Goal: Check status: Check status

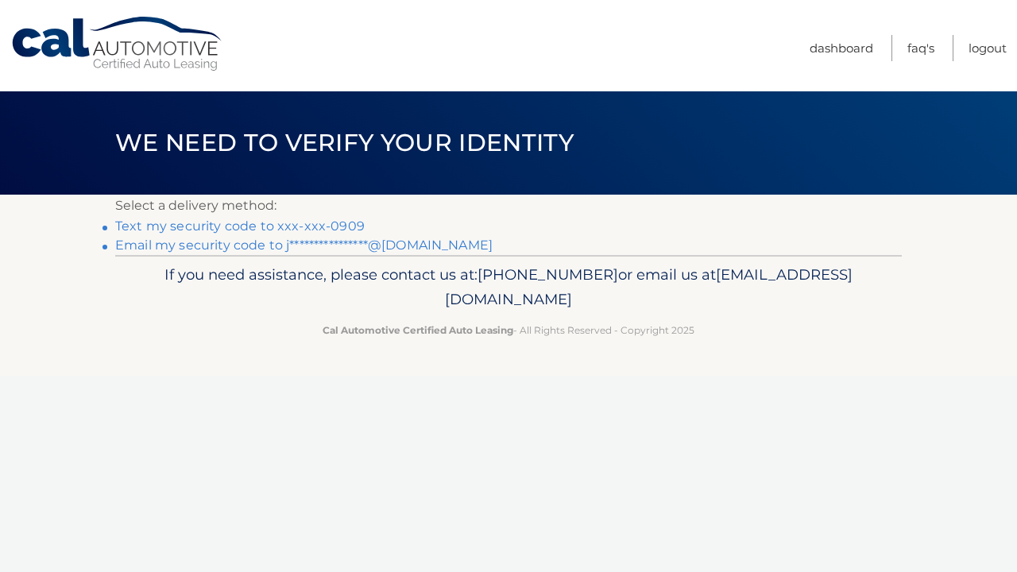
click at [292, 225] on link "Text my security code to xxx-xxx-0909" at bounding box center [239, 225] width 249 height 15
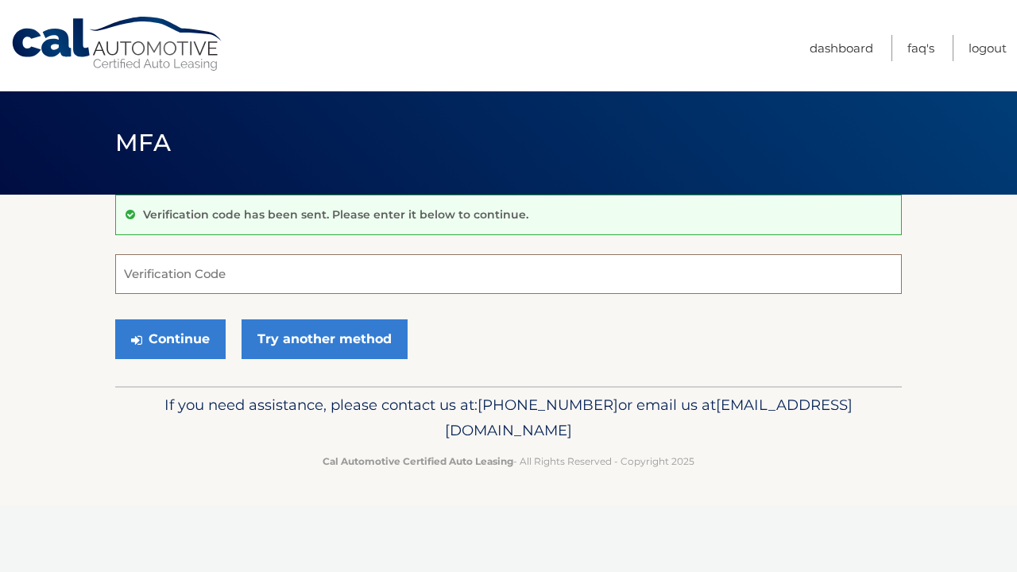
click at [190, 268] on input "Verification Code" at bounding box center [508, 274] width 786 height 40
type input "750518"
click at [170, 338] on button "Continue" at bounding box center [170, 339] width 110 height 40
click at [189, 345] on button "Continue" at bounding box center [170, 339] width 110 height 40
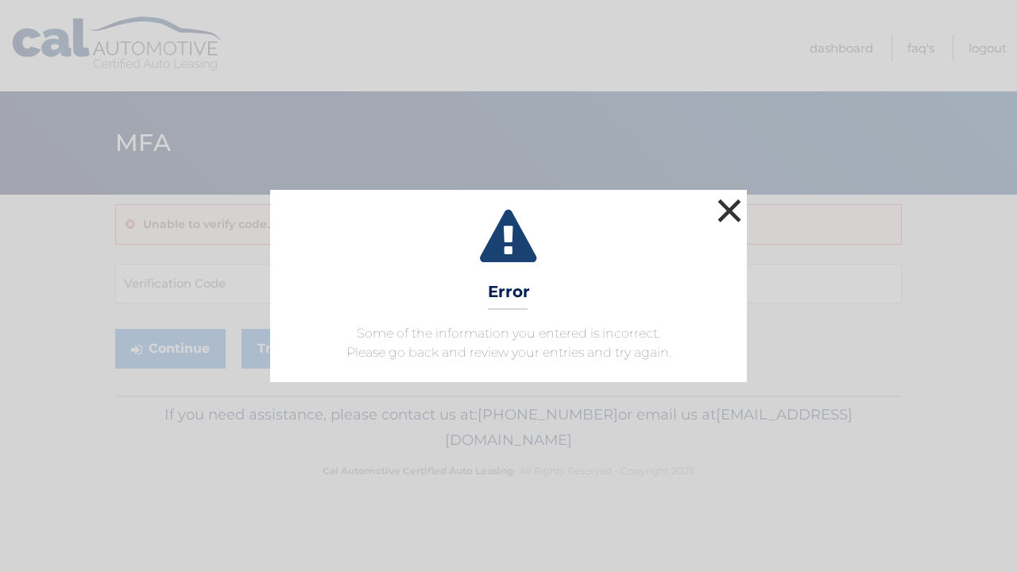
click at [735, 206] on button "×" at bounding box center [729, 211] width 32 height 32
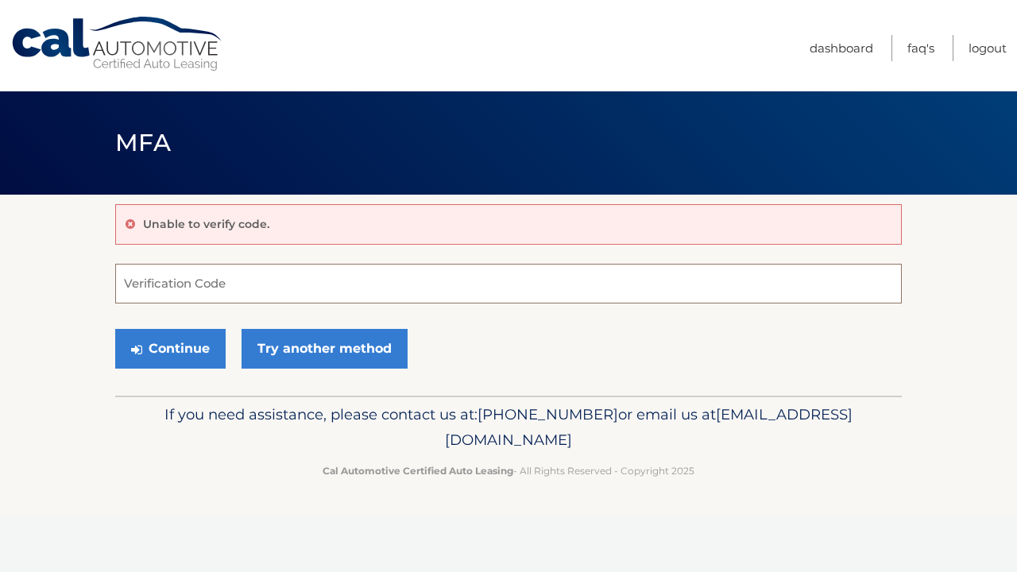
click at [195, 287] on input "Verification Code" at bounding box center [508, 284] width 786 height 40
click at [180, 348] on button "Continue" at bounding box center [170, 349] width 110 height 40
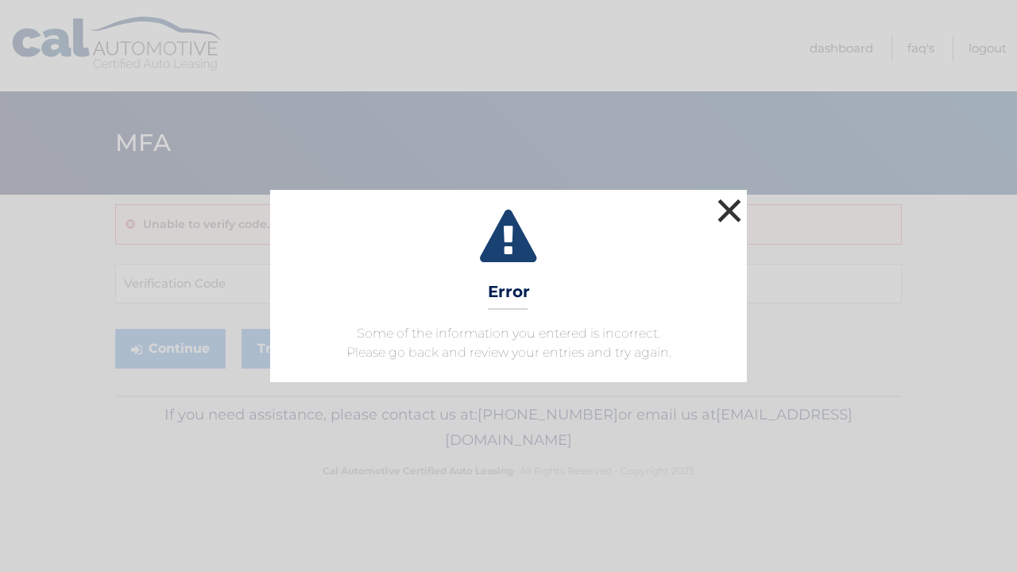
click at [732, 208] on button "×" at bounding box center [729, 211] width 32 height 32
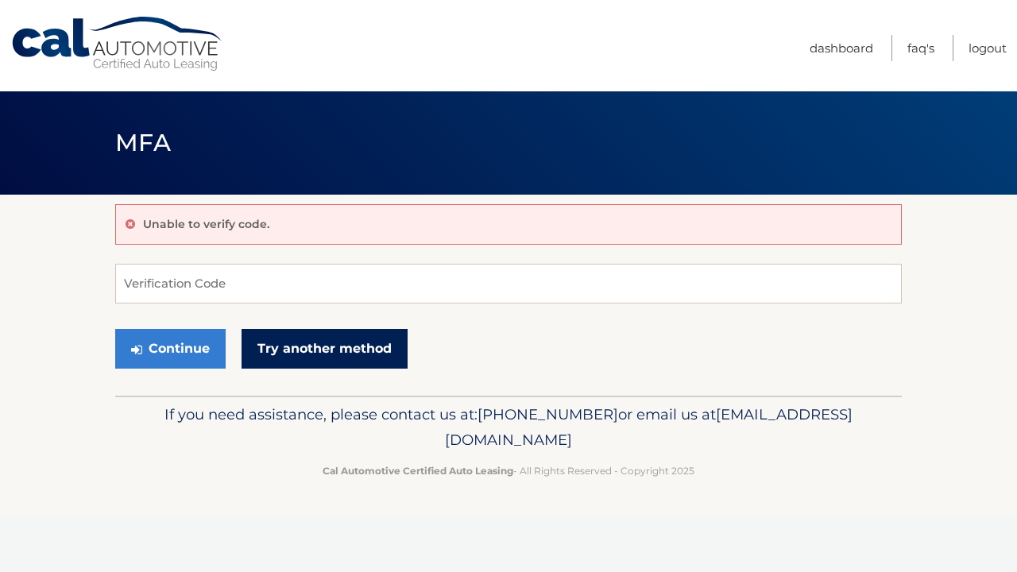
click at [320, 344] on link "Try another method" at bounding box center [324, 349] width 166 height 40
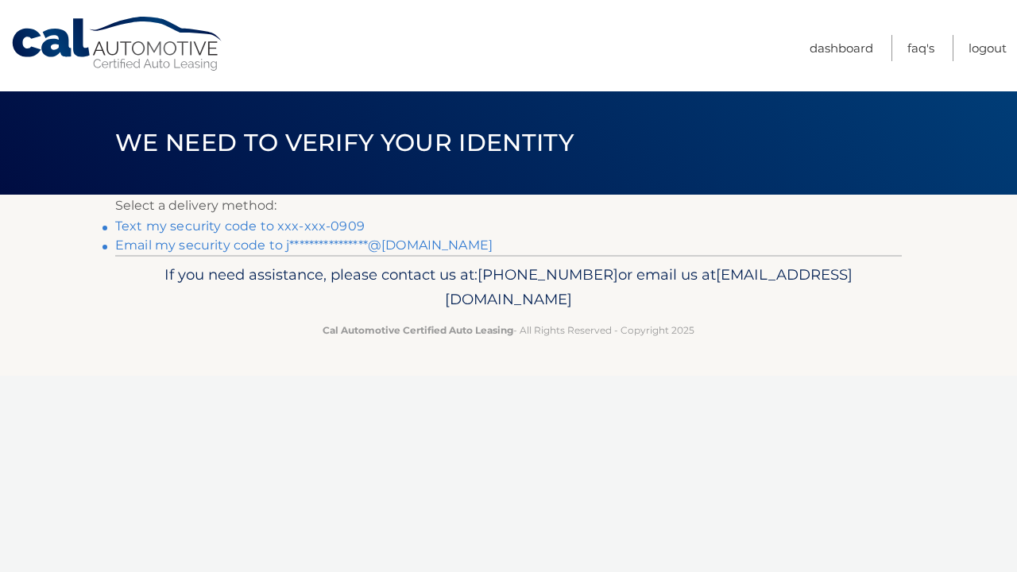
click at [316, 226] on link "Text my security code to xxx-xxx-0909" at bounding box center [239, 225] width 249 height 15
click at [141, 225] on link "Text my security code to xxx-xxx-0909" at bounding box center [239, 225] width 249 height 15
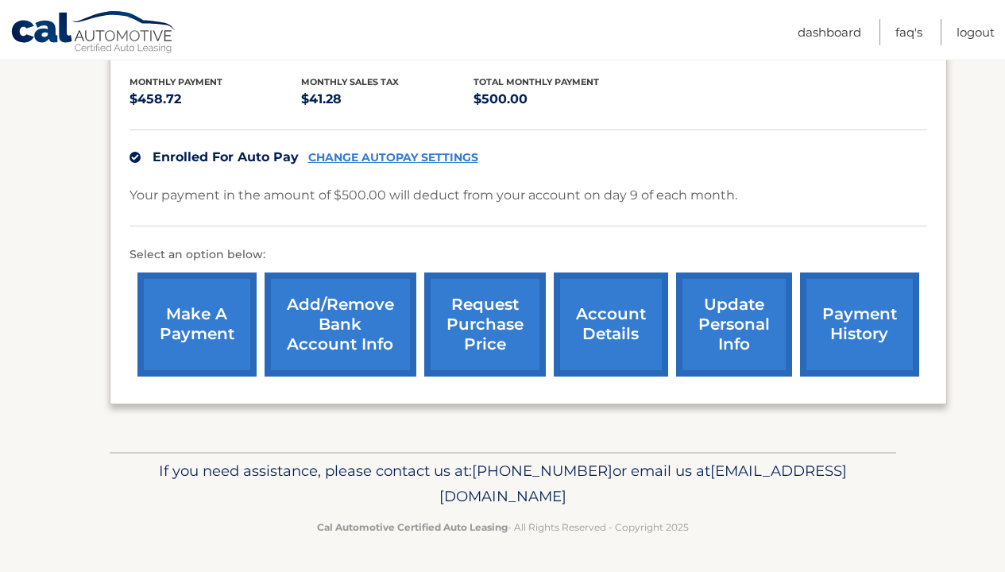
scroll to position [349, 0]
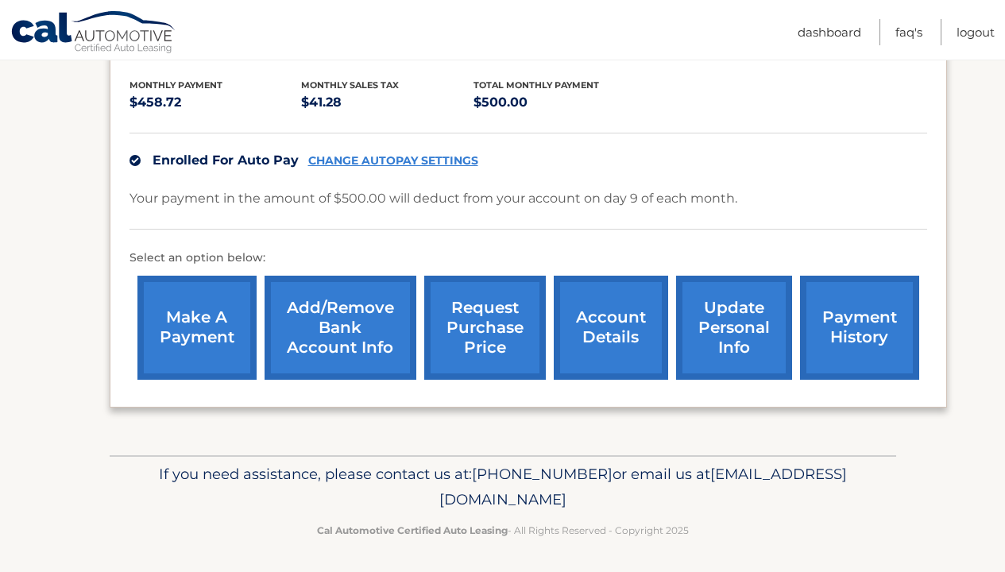
click at [487, 311] on link "request purchase price" at bounding box center [485, 328] width 122 height 104
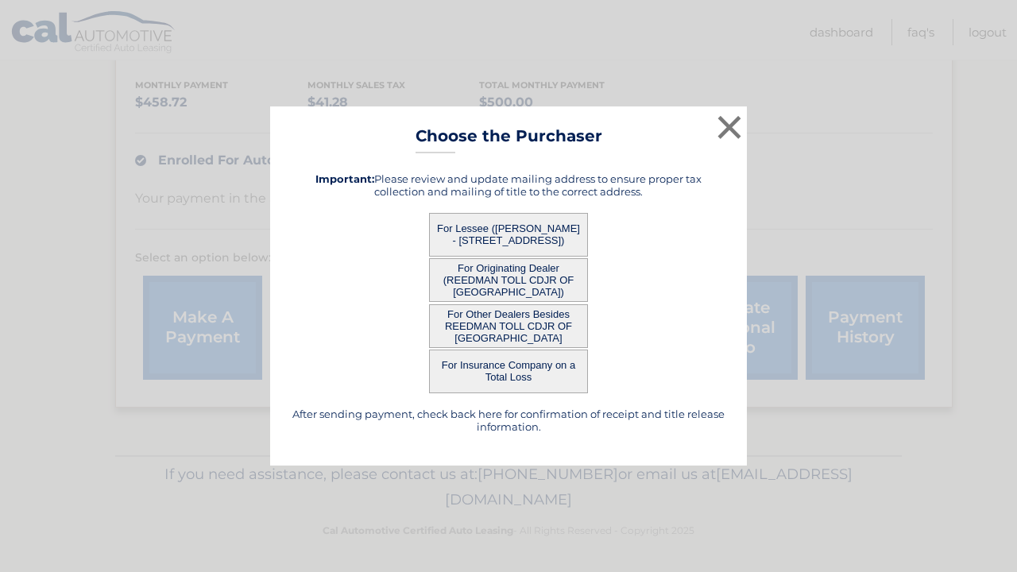
click at [504, 237] on button "For Lessee ([PERSON_NAME] - [STREET_ADDRESS])" at bounding box center [508, 235] width 159 height 44
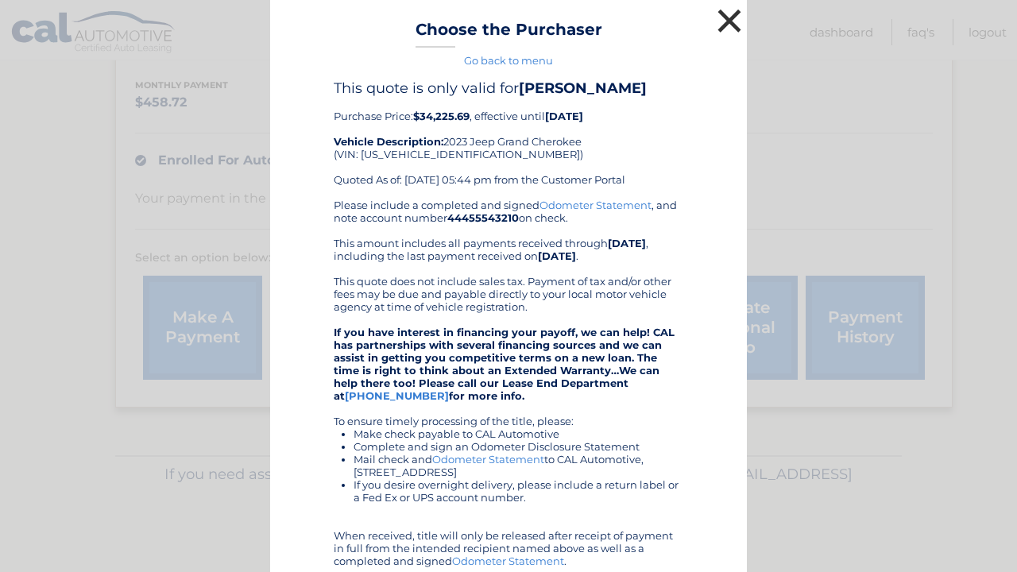
click at [720, 25] on button "×" at bounding box center [729, 21] width 32 height 32
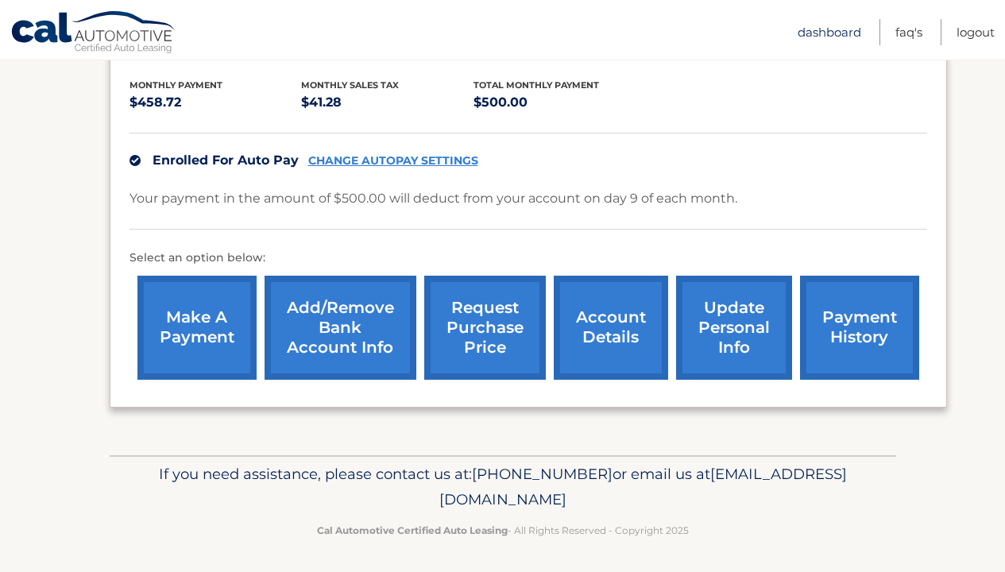
click at [825, 33] on link "Dashboard" at bounding box center [829, 32] width 64 height 26
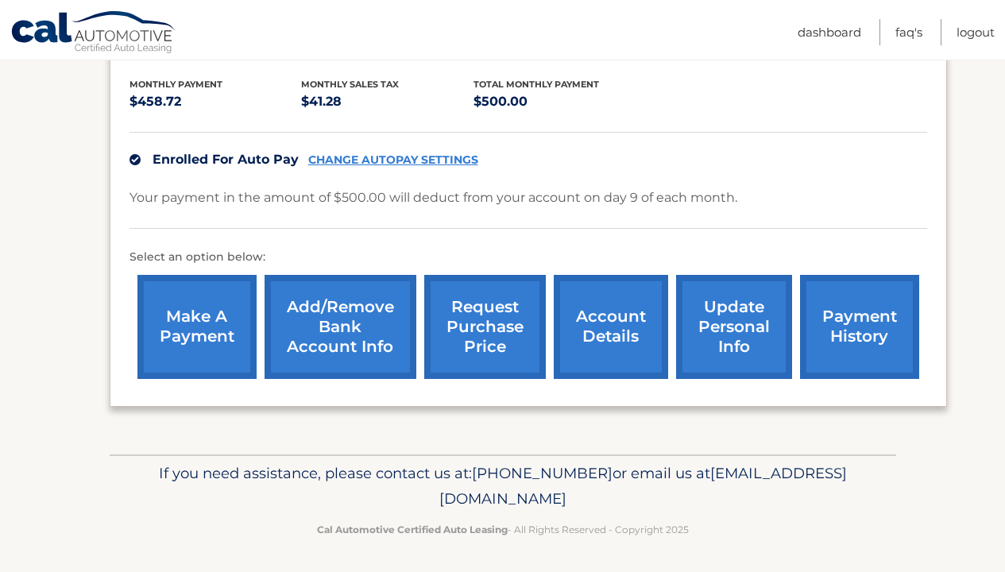
scroll to position [349, 0]
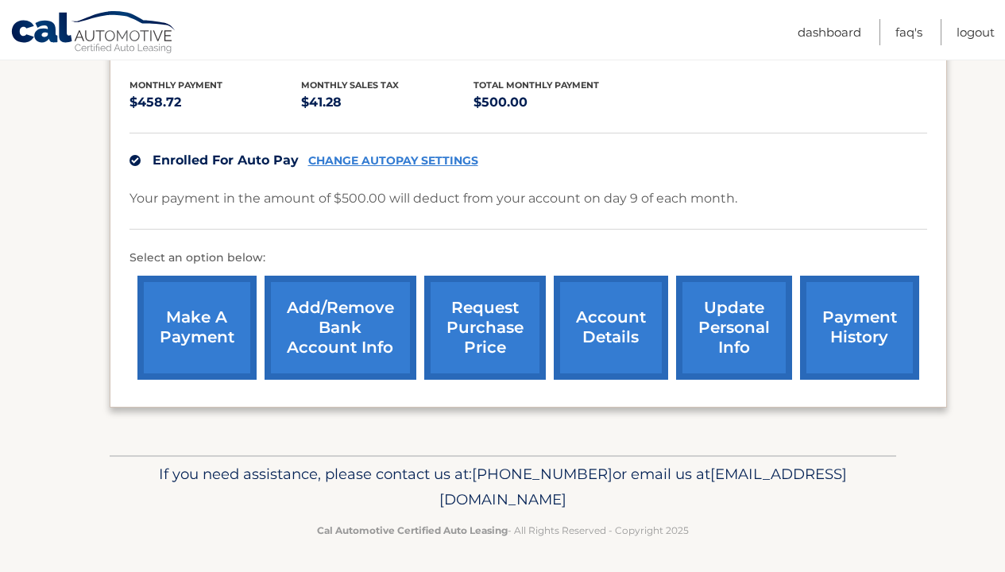
click at [614, 316] on link "account details" at bounding box center [611, 328] width 114 height 104
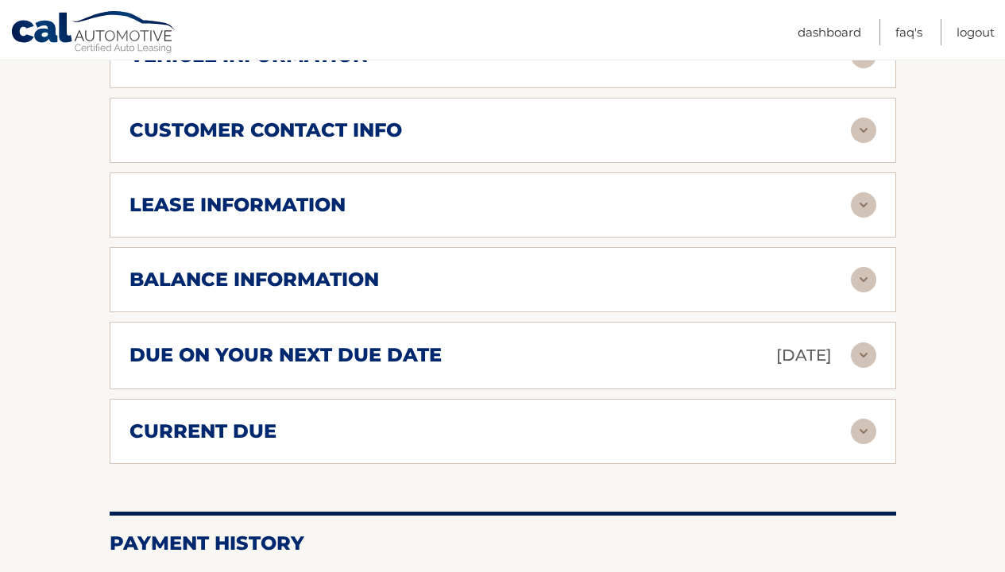
scroll to position [771, 0]
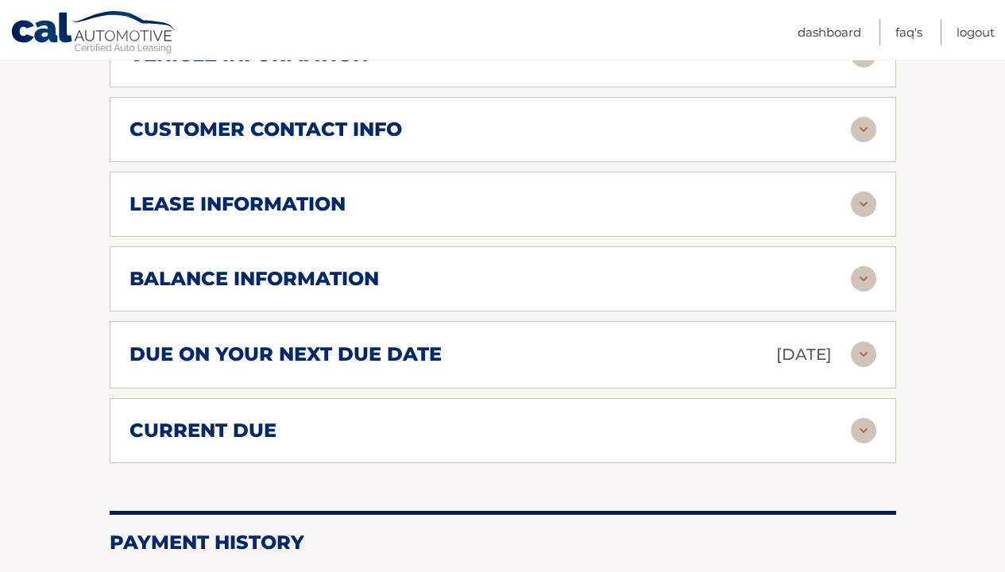
click at [502, 203] on div "lease information" at bounding box center [489, 204] width 721 height 24
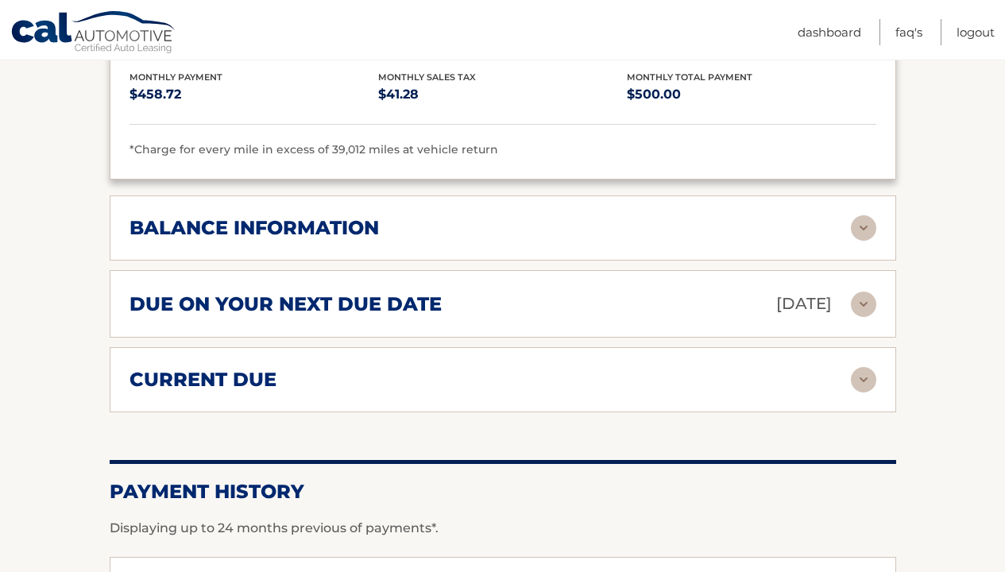
scroll to position [1121, 0]
click at [433, 381] on div "current due" at bounding box center [489, 379] width 721 height 24
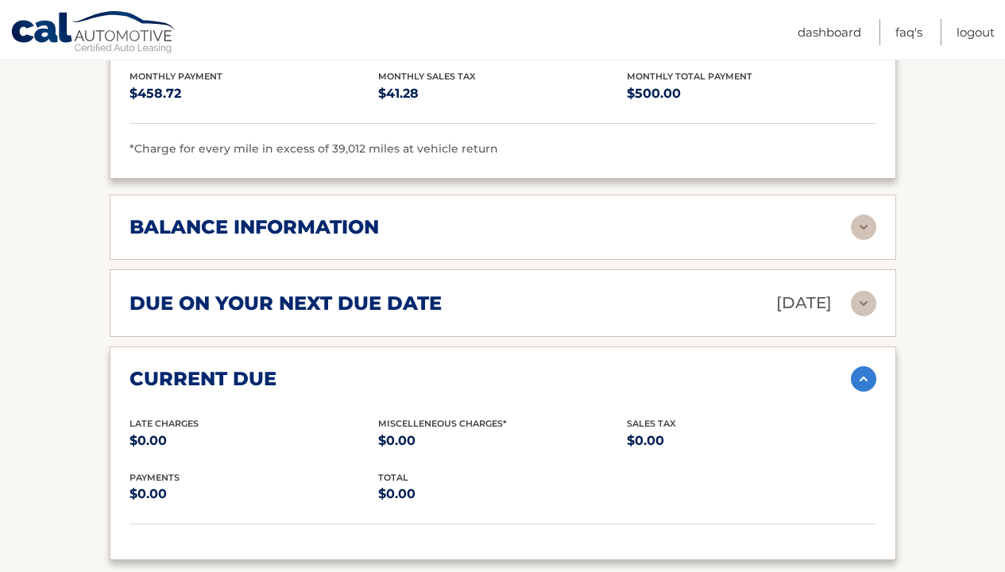
click at [415, 232] on div "balance information" at bounding box center [489, 227] width 721 height 24
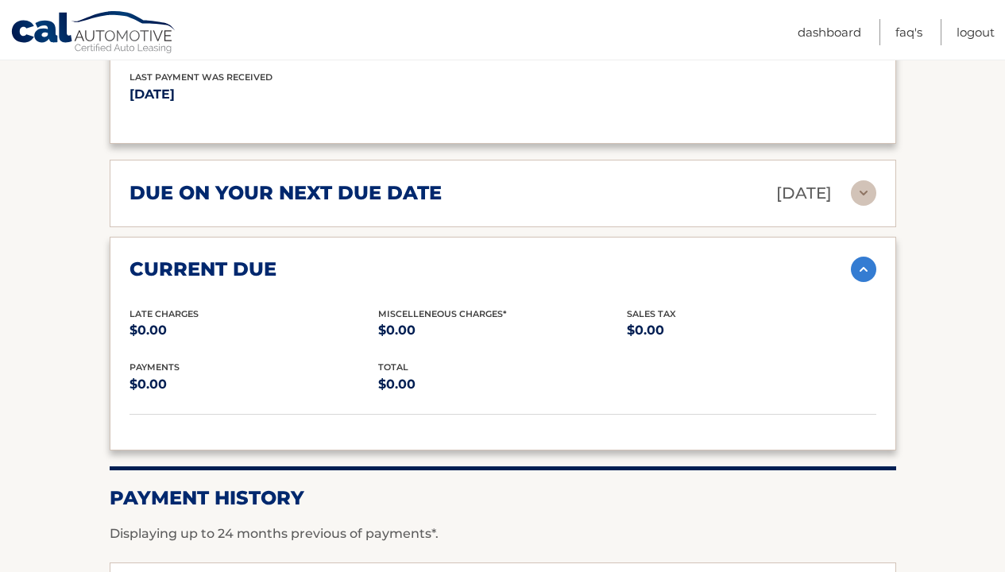
scroll to position [1426, 0]
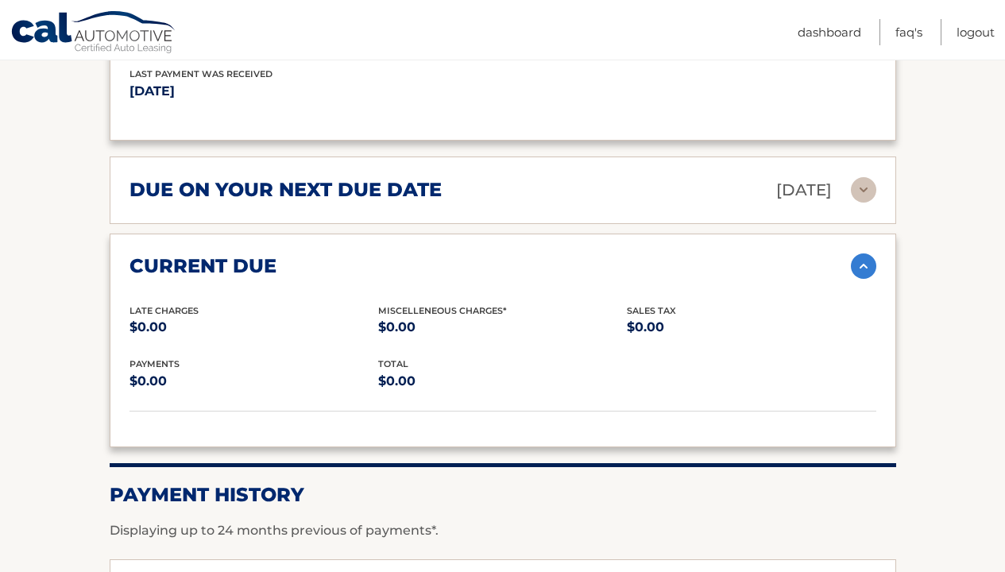
click at [473, 186] on div "due on your next due date Sep 09, 2025" at bounding box center [489, 190] width 721 height 28
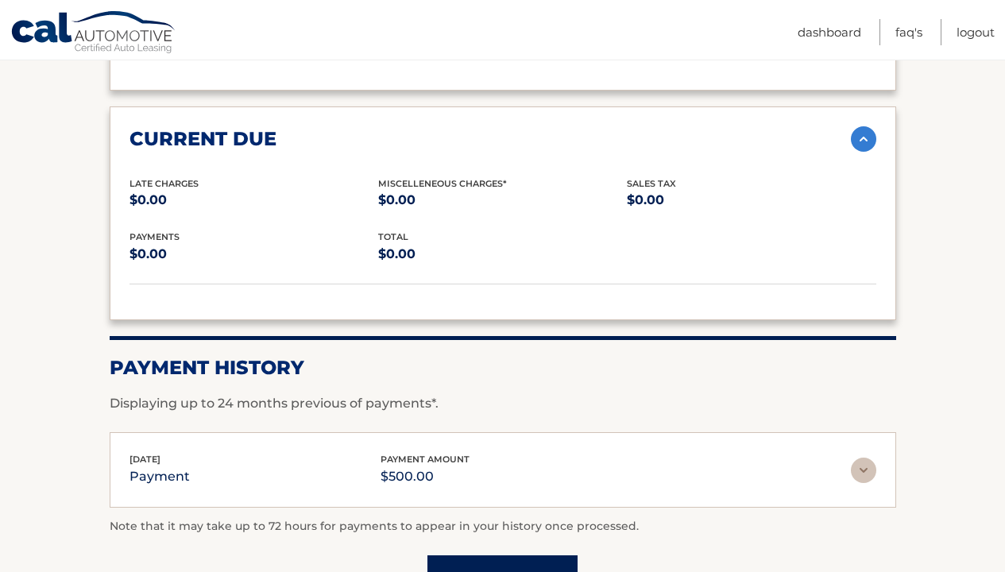
scroll to position [1880, 0]
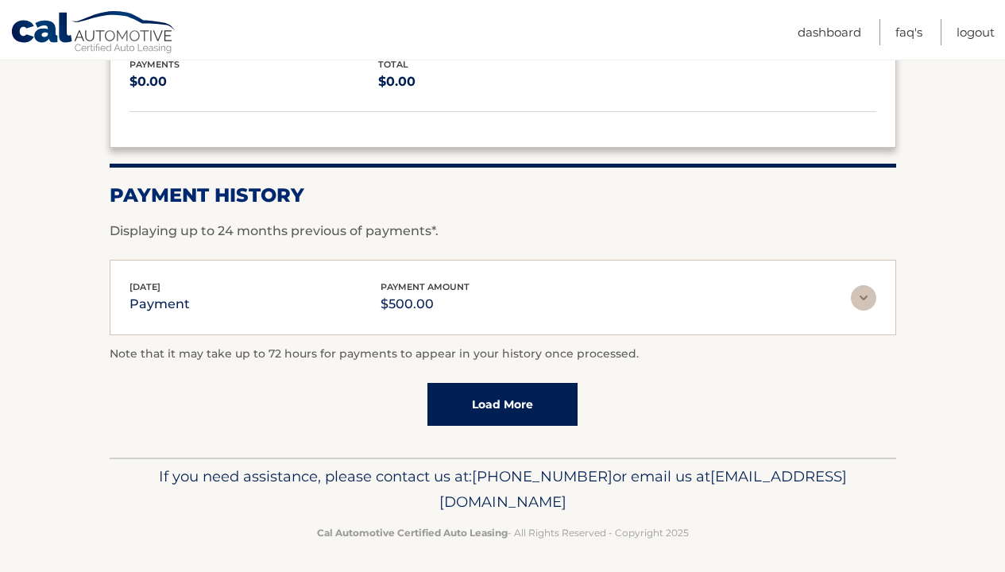
click at [492, 412] on link "Load More" at bounding box center [502, 404] width 150 height 43
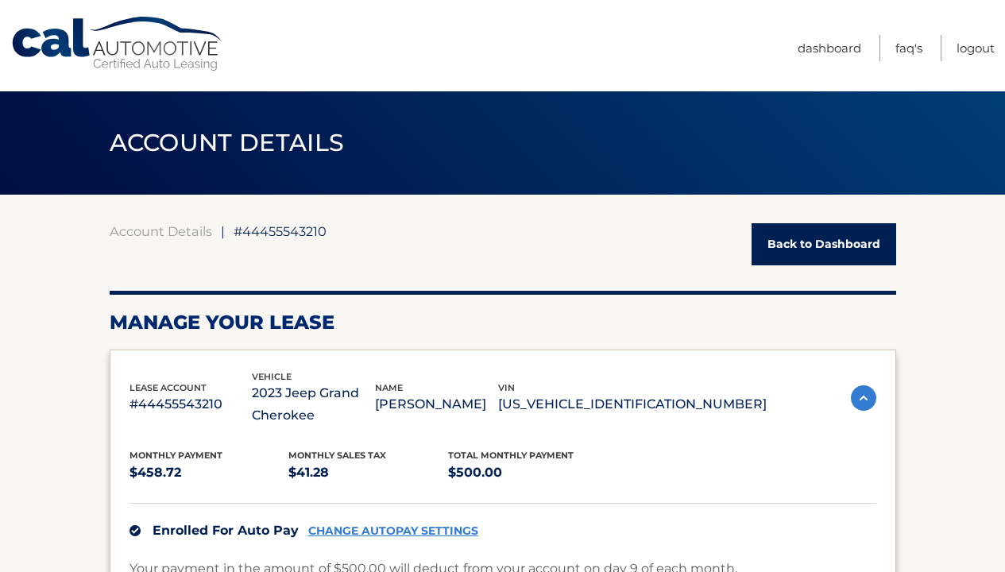
scroll to position [0, 0]
click at [388, 44] on nav "Menu Dashboard FAQ's Logout" at bounding box center [615, 45] width 757 height 91
